Goal: Information Seeking & Learning: Learn about a topic

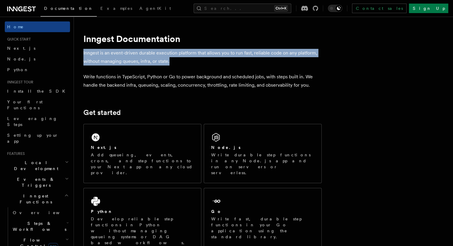
drag, startPoint x: 178, startPoint y: 61, endPoint x: 89, endPoint y: 52, distance: 89.7
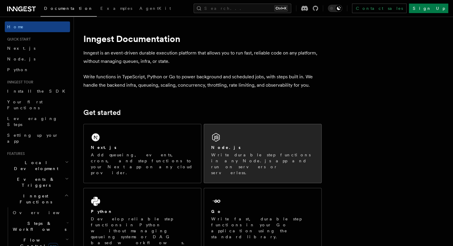
click at [268, 146] on div "Node.js" at bounding box center [262, 147] width 103 height 6
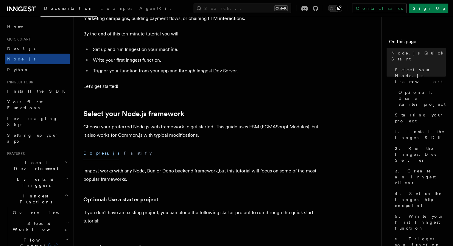
scroll to position [68, 0]
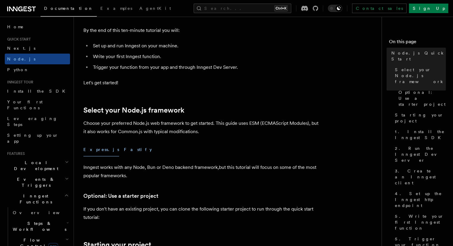
click at [124, 151] on button "Fastify" at bounding box center [138, 149] width 28 height 13
click at [87, 149] on button "Express.js" at bounding box center [101, 149] width 36 height 13
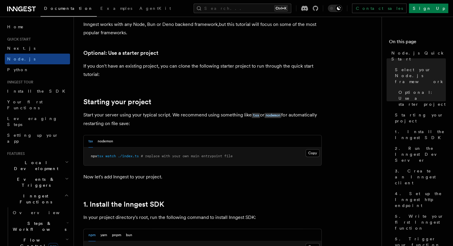
scroll to position [211, 0]
click at [107, 140] on button "nodemon" at bounding box center [105, 141] width 15 height 12
click at [88, 142] on div "tsx nodemon" at bounding box center [202, 141] width 237 height 12
click at [89, 141] on button "tsx" at bounding box center [90, 141] width 4 height 12
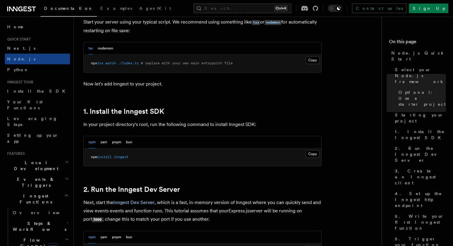
scroll to position [305, 0]
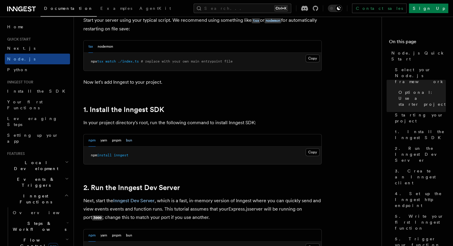
click at [130, 137] on button "bun" at bounding box center [129, 140] width 6 height 12
click at [114, 142] on button "pnpm" at bounding box center [116, 140] width 9 height 12
click at [107, 140] on div "npm yarn pnpm bun" at bounding box center [110, 140] width 44 height 12
click at [105, 141] on button "yarn" at bounding box center [103, 140] width 7 height 12
click at [92, 142] on button "npm" at bounding box center [91, 140] width 7 height 12
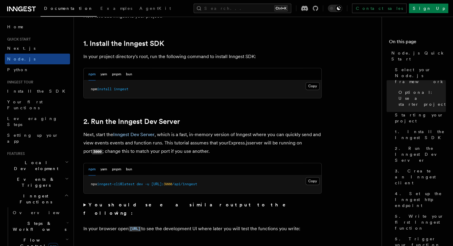
scroll to position [389, 0]
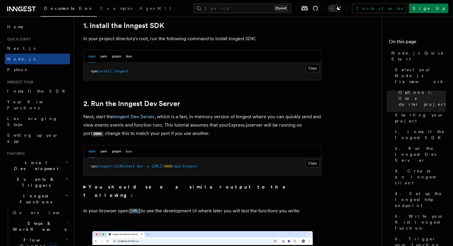
click at [130, 153] on button "bun" at bounding box center [129, 151] width 6 height 12
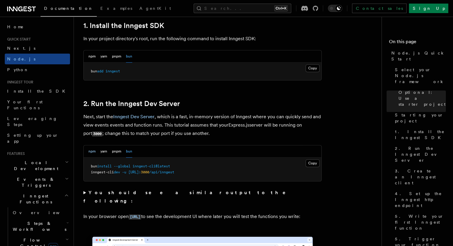
click at [91, 153] on button "npm" at bounding box center [91, 151] width 7 height 12
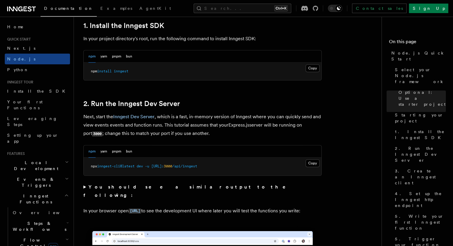
click at [125, 149] on div "npm yarn pnpm bun" at bounding box center [110, 151] width 44 height 12
click at [126, 150] on button "bun" at bounding box center [129, 151] width 6 height 12
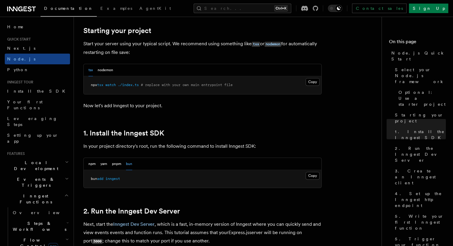
scroll to position [0, 0]
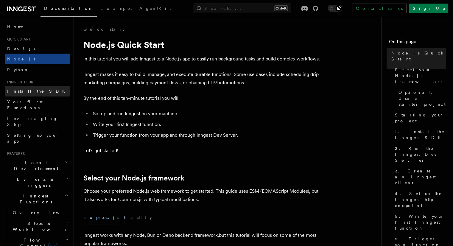
click at [39, 93] on link "Install the SDK" at bounding box center [37, 91] width 65 height 11
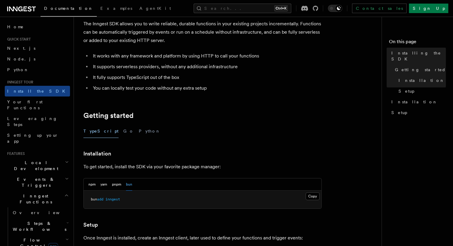
scroll to position [41, 0]
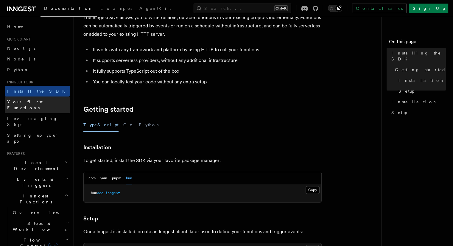
click at [34, 104] on span "Your first Functions" at bounding box center [24, 104] width 35 height 11
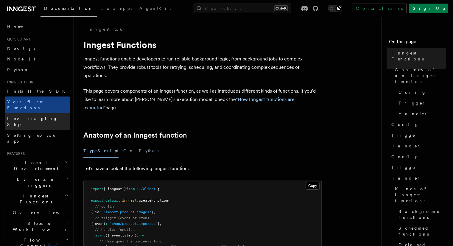
click at [35, 116] on span "Leveraging Steps" at bounding box center [32, 121] width 50 height 11
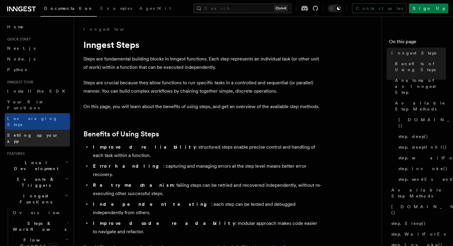
click at [35, 133] on span "Setting up your app" at bounding box center [32, 138] width 51 height 11
